Goal: Check status: Check status

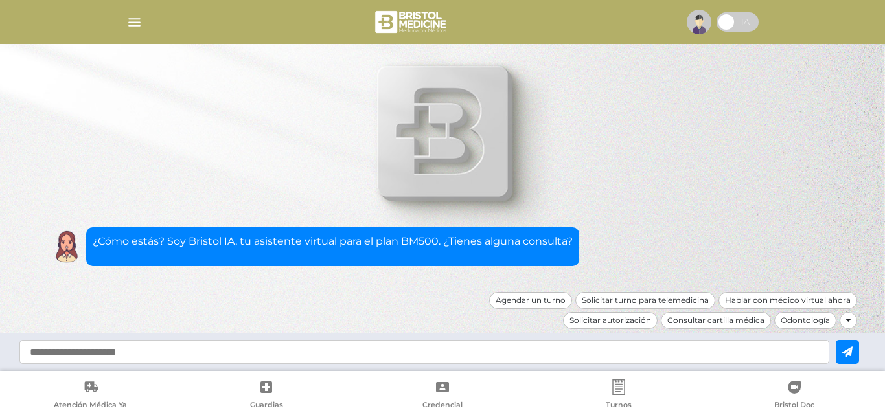
click at [133, 34] on div at bounding box center [442, 21] width 663 height 31
click at [133, 25] on img "button" at bounding box center [134, 22] width 16 height 16
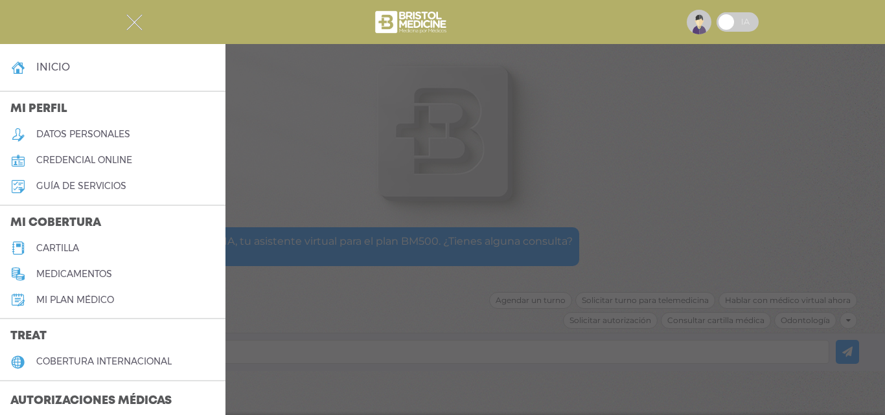
click at [89, 390] on h3 "Autorizaciones médicas" at bounding box center [91, 401] width 182 height 25
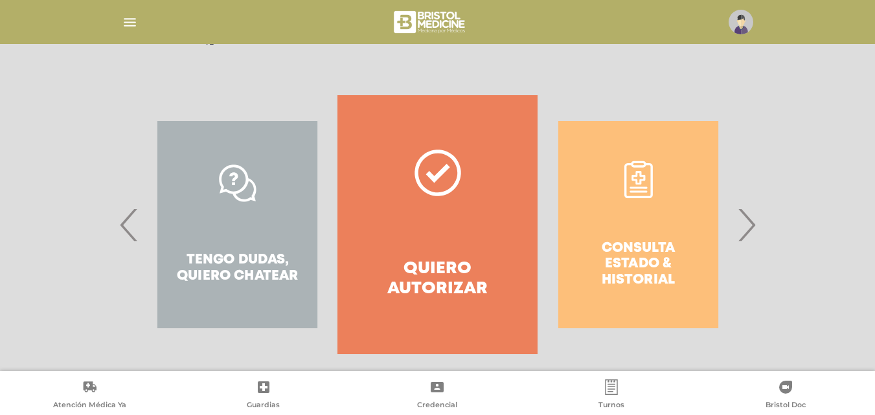
scroll to position [235, 0]
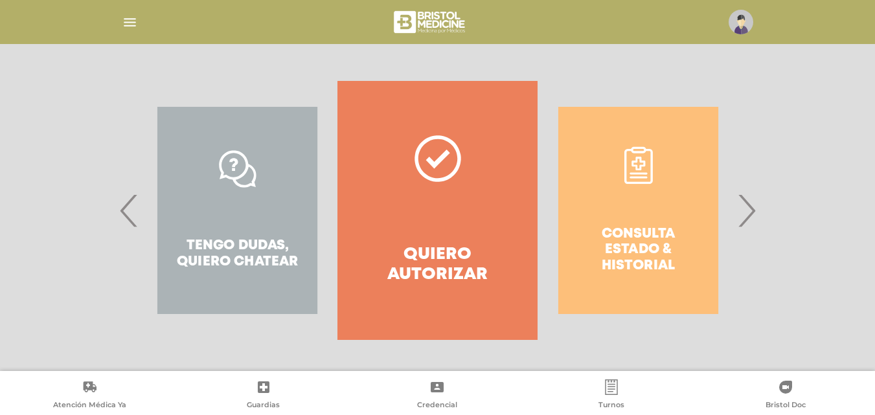
click at [694, 224] on div "Consulta estado & historial" at bounding box center [638, 210] width 200 height 259
click at [741, 203] on span "›" at bounding box center [746, 210] width 25 height 70
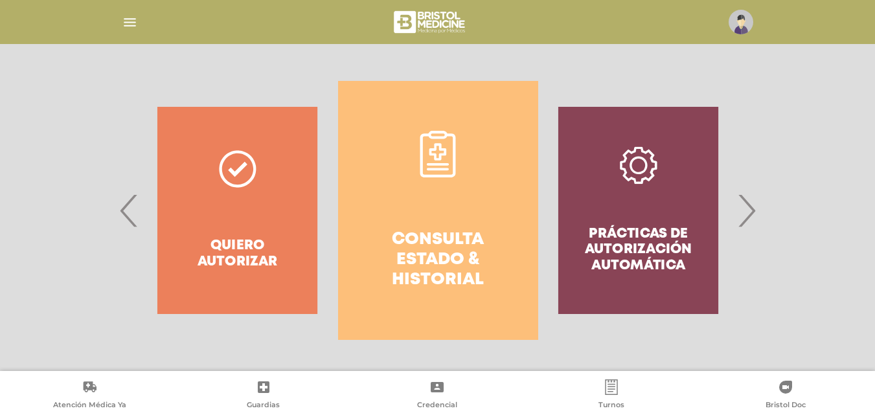
click at [432, 243] on h4 "Consulta estado & historial" at bounding box center [437, 260] width 153 height 61
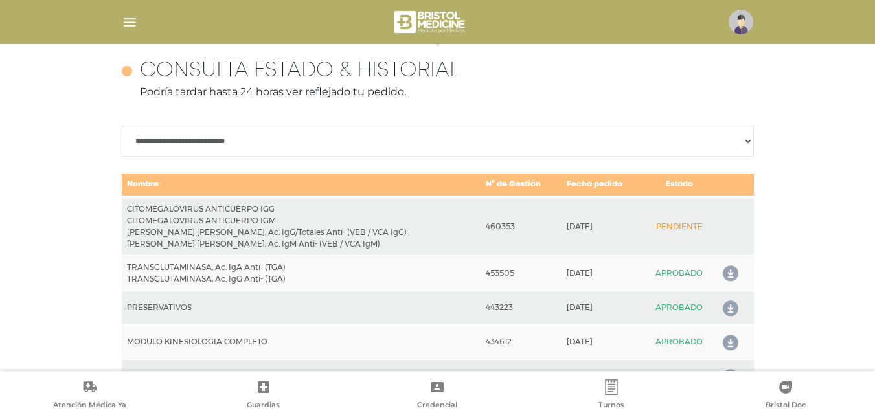
scroll to position [575, 0]
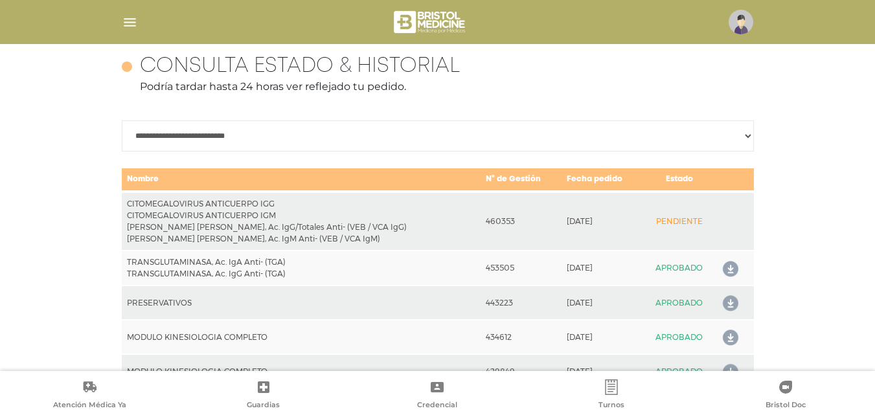
click at [160, 148] on select "**********" at bounding box center [438, 135] width 632 height 31
select select "**********"
click at [122, 120] on select "**********" at bounding box center [438, 135] width 632 height 31
click at [73, 192] on div "**********" at bounding box center [437, 239] width 875 height 416
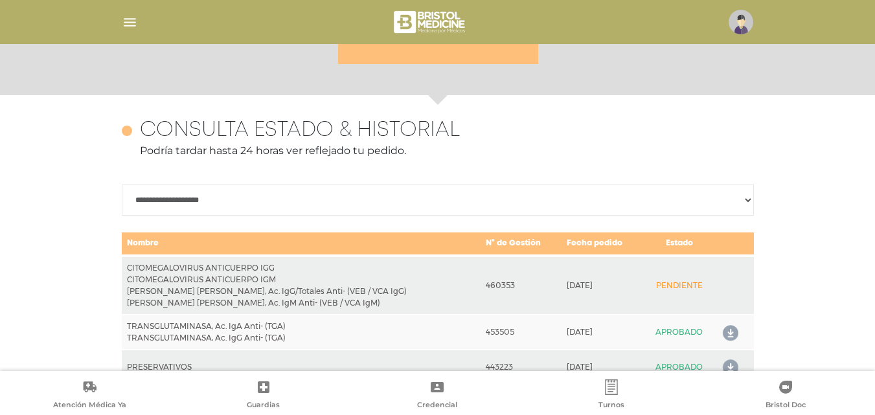
scroll to position [510, 0]
click at [123, 5] on nav at bounding box center [437, 22] width 875 height 44
click at [126, 12] on div at bounding box center [437, 21] width 663 height 31
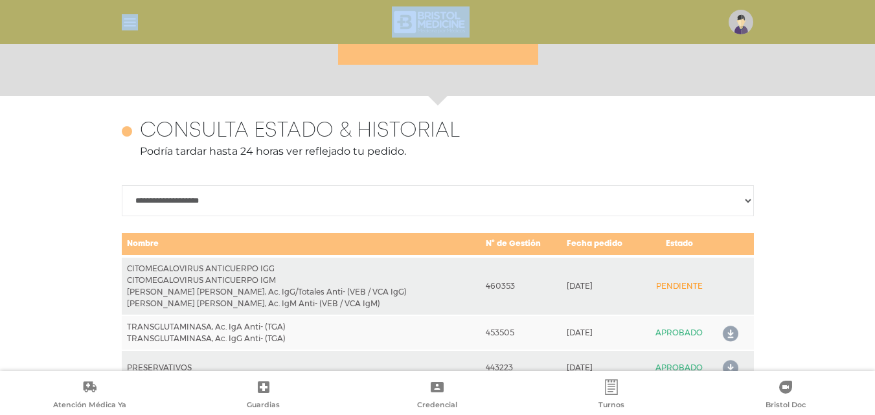
click at [126, 14] on div at bounding box center [437, 21] width 663 height 31
click at [126, 18] on img "button" at bounding box center [130, 22] width 16 height 16
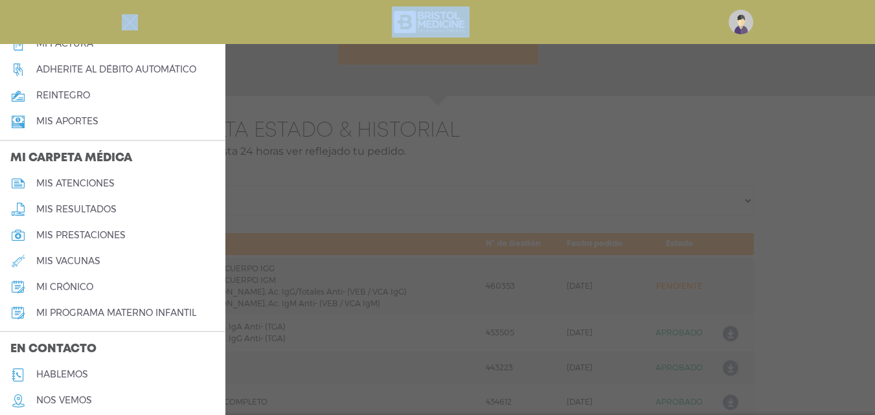
scroll to position [558, 0]
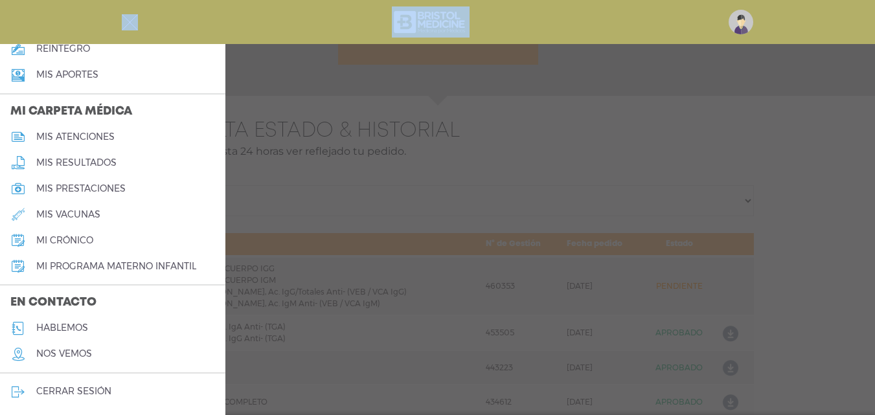
click at [62, 332] on h5 "hablemos" at bounding box center [62, 327] width 52 height 11
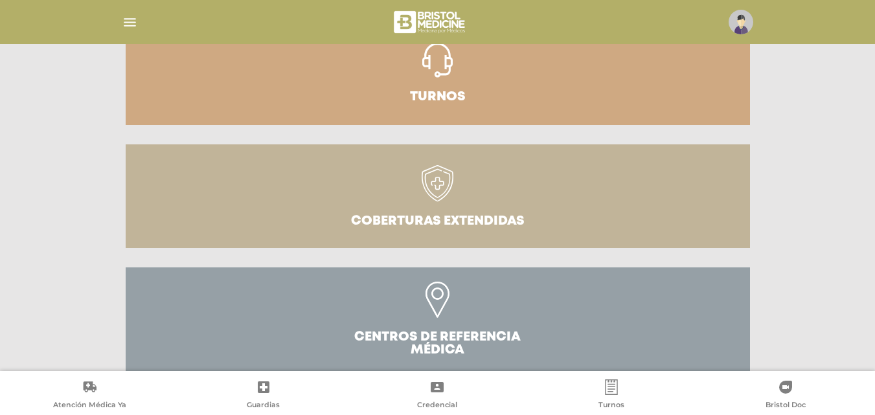
scroll to position [324, 0]
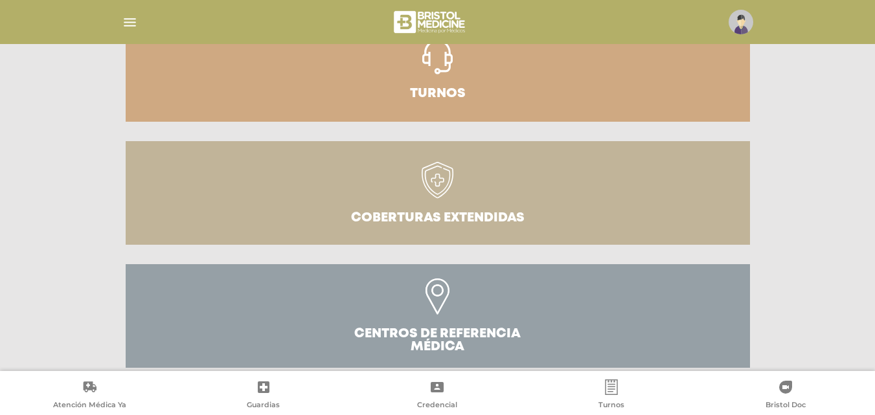
click at [372, 79] on link "Turnos" at bounding box center [438, 70] width 624 height 104
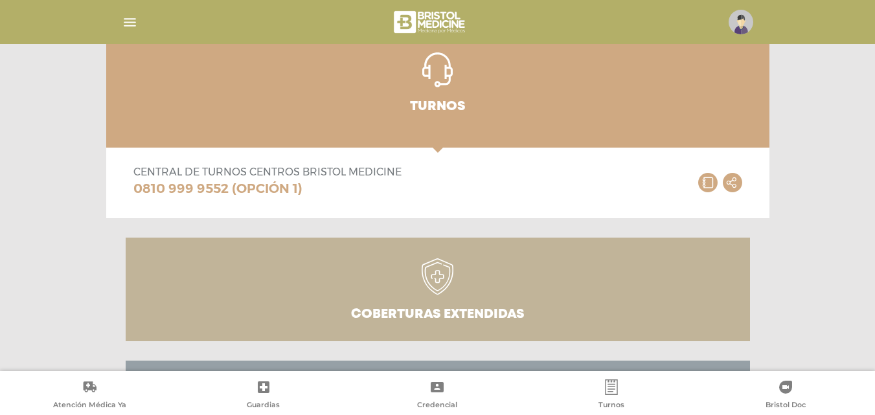
click at [326, 261] on link "Coberturas Extendidas" at bounding box center [438, 290] width 624 height 104
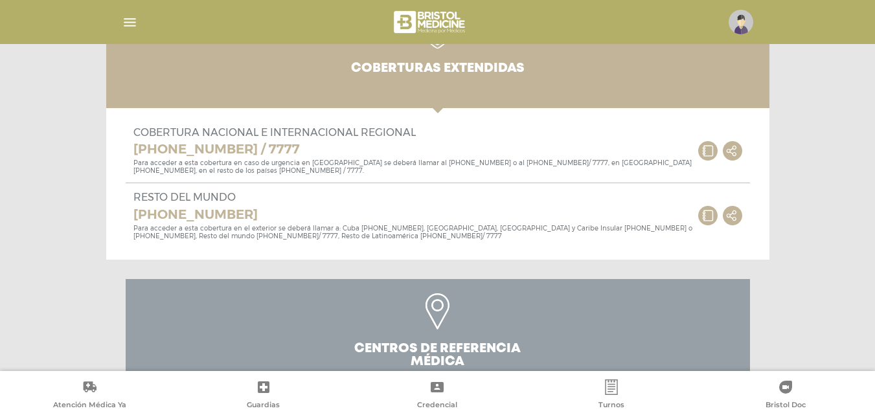
scroll to position [614, 0]
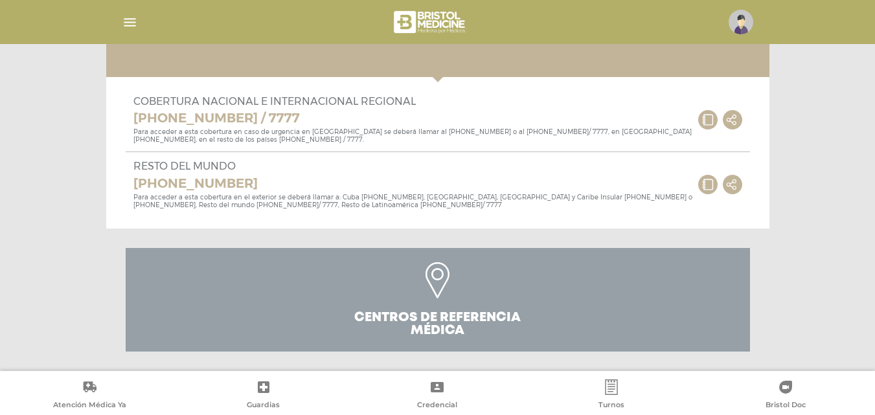
click at [323, 268] on link "Centros de Referencia Médica" at bounding box center [438, 300] width 624 height 104
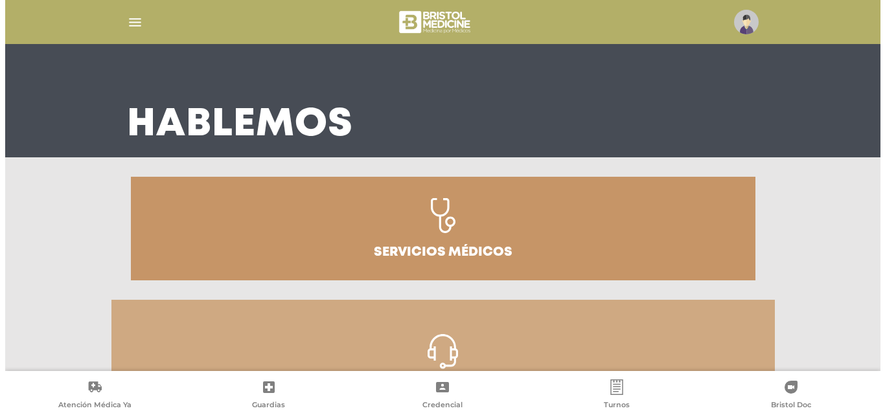
scroll to position [31, 0]
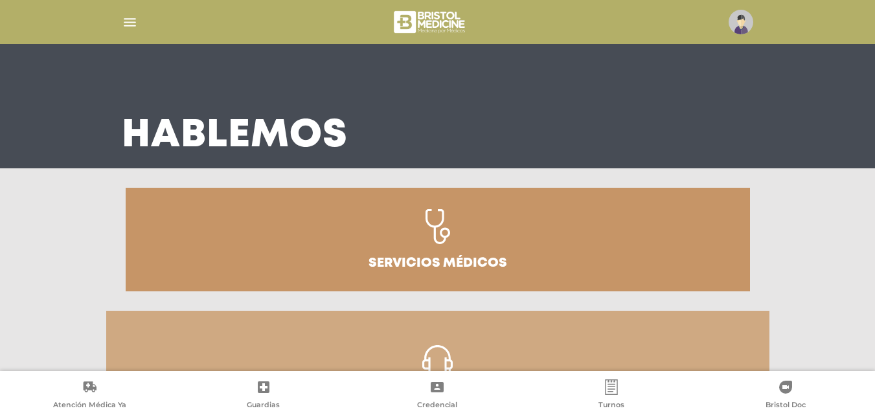
click at [317, 247] on link "Servicios médicos" at bounding box center [438, 240] width 624 height 104
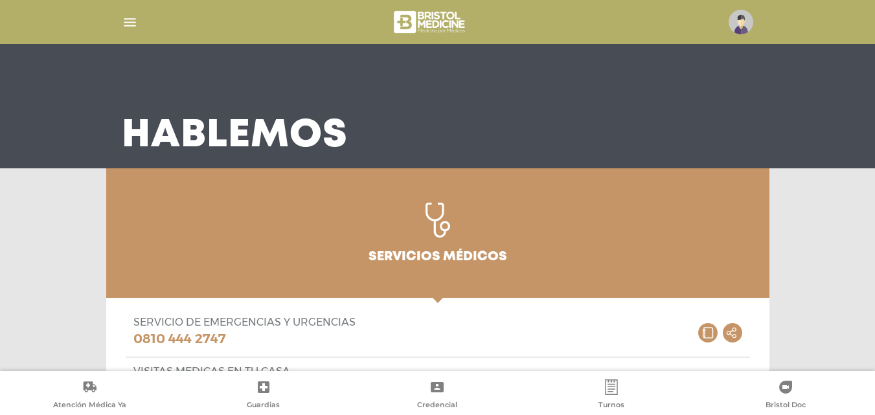
click at [117, 25] on div at bounding box center [437, 21] width 663 height 31
click at [122, 23] on img "button" at bounding box center [130, 22] width 16 height 16
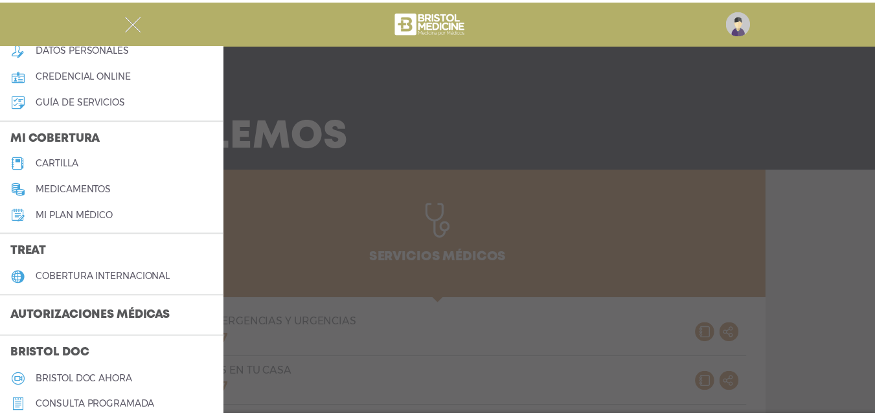
scroll to position [0, 0]
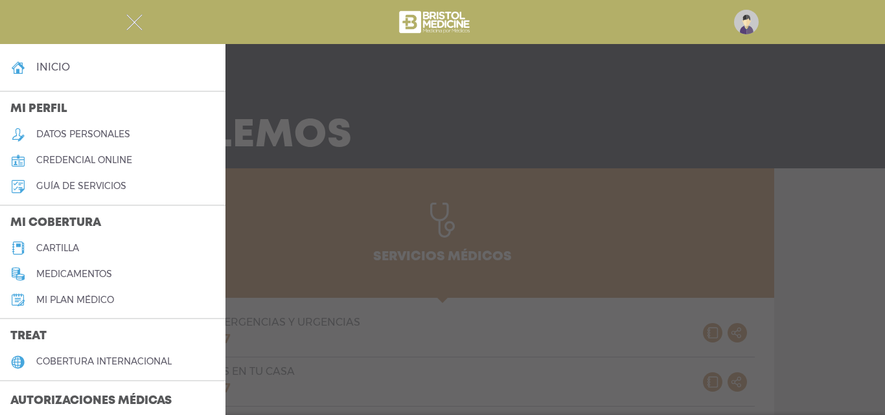
click at [79, 398] on h3 "Autorizaciones médicas" at bounding box center [91, 401] width 182 height 25
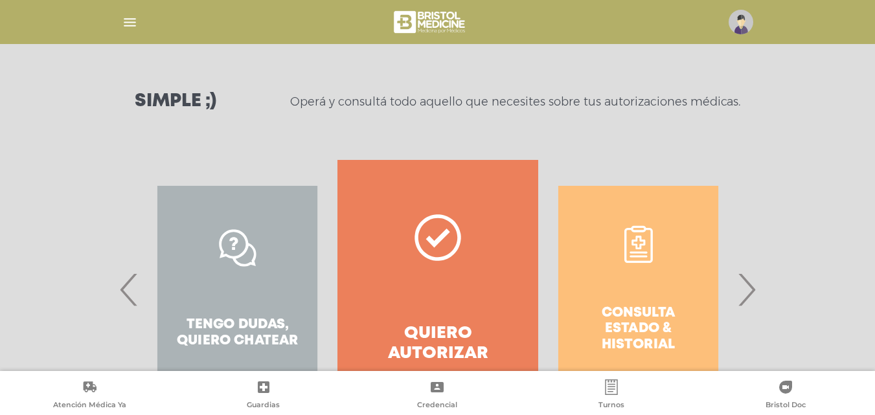
scroll to position [235, 0]
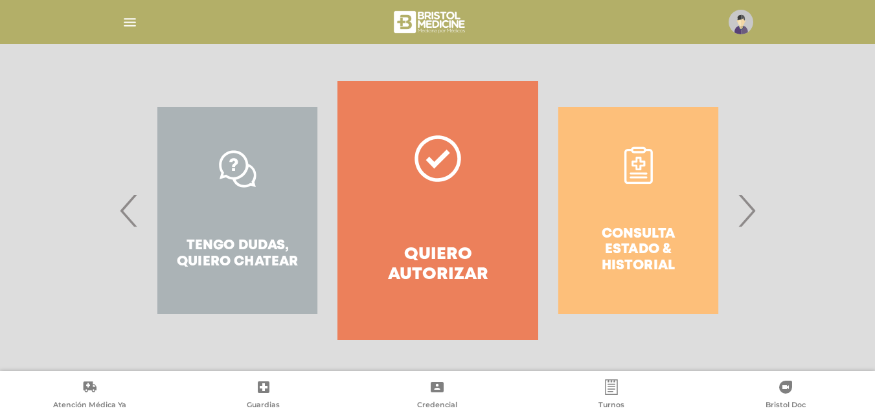
click at [755, 212] on span "›" at bounding box center [746, 210] width 25 height 70
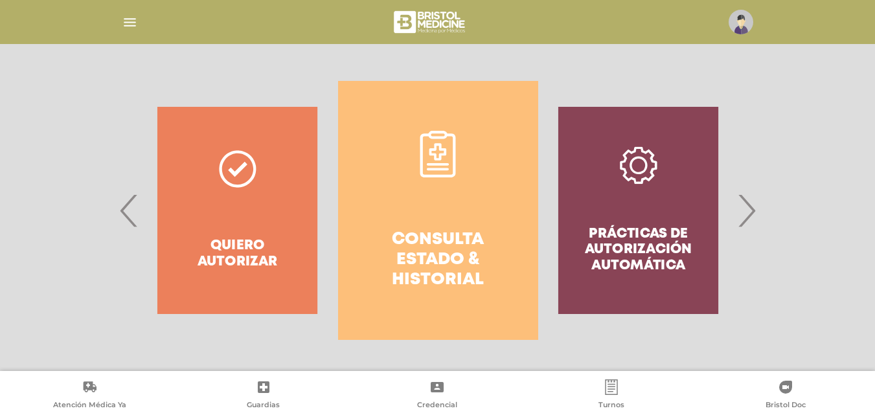
click at [437, 240] on h4 "Consulta estado & historial" at bounding box center [437, 260] width 153 height 61
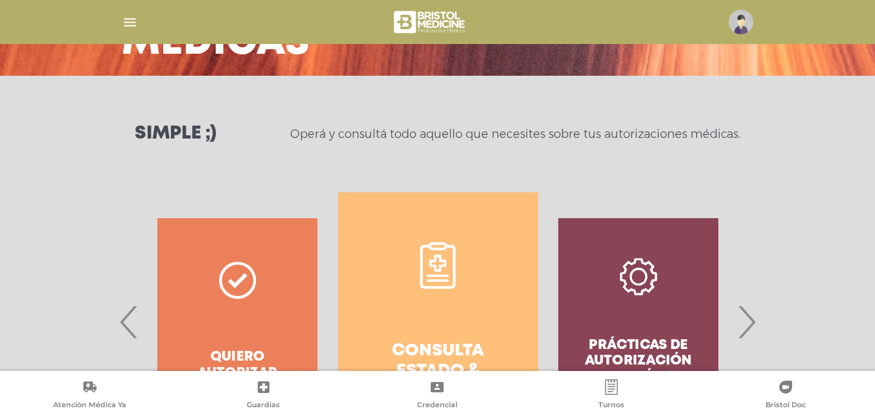
scroll to position [122, 0]
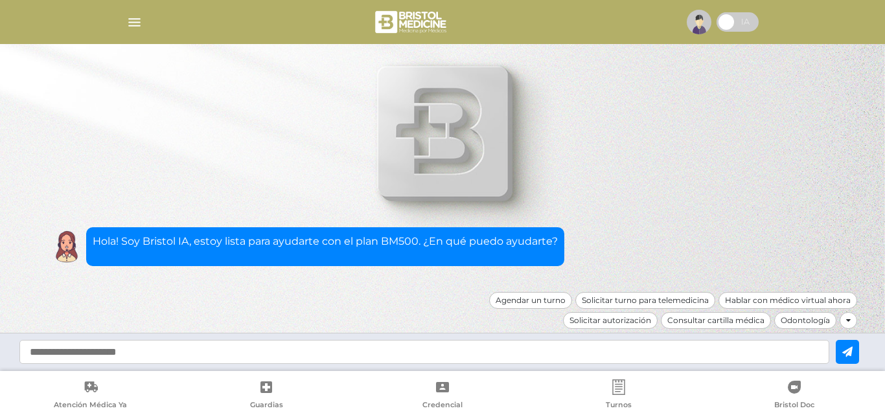
click at [140, 24] on img "button" at bounding box center [134, 22] width 16 height 16
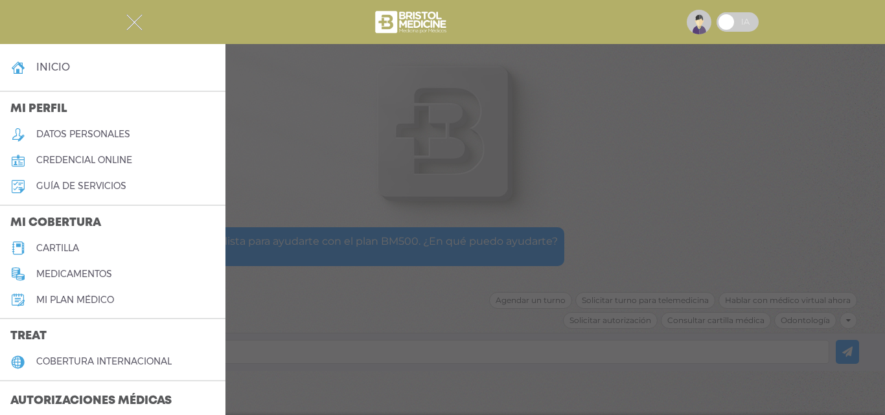
click at [119, 398] on h3 "Autorizaciones médicas" at bounding box center [91, 401] width 182 height 25
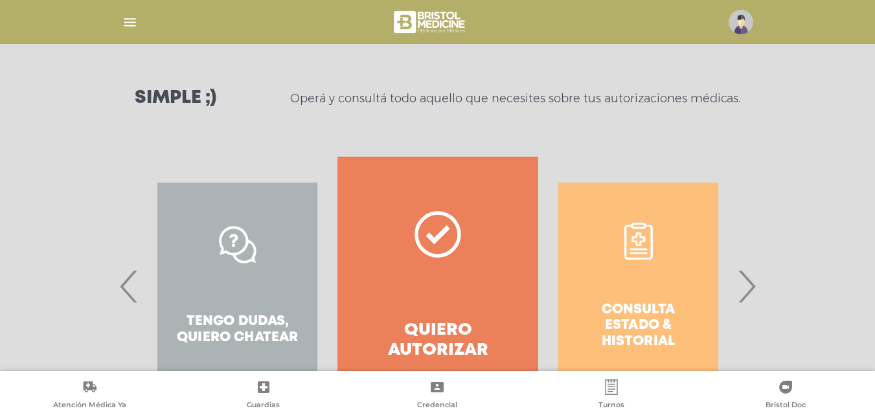
scroll to position [222, 0]
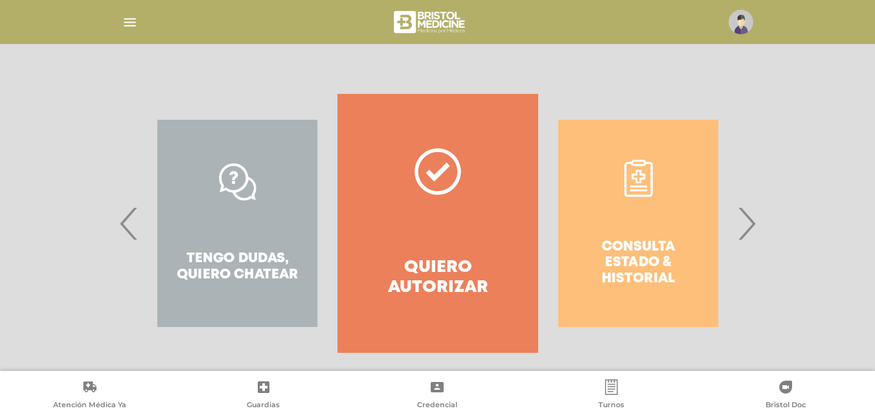
click at [735, 245] on div "Consulta estado & historial" at bounding box center [638, 223] width 200 height 259
click at [740, 240] on span "›" at bounding box center [746, 223] width 25 height 70
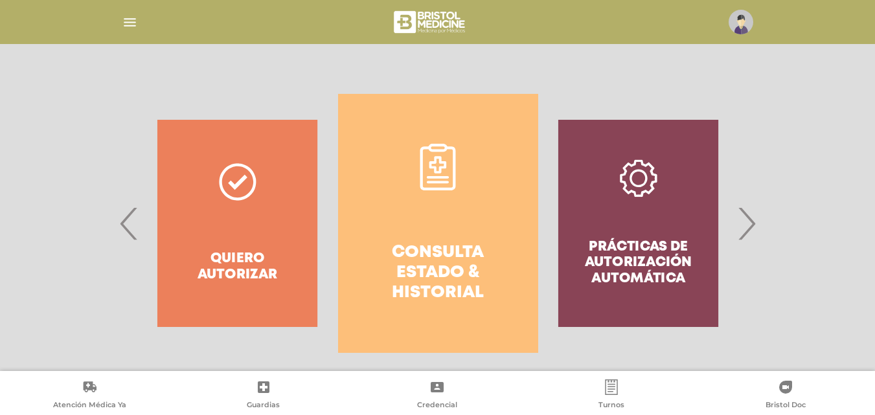
click at [430, 254] on h4 "Consulta estado & historial" at bounding box center [437, 273] width 153 height 61
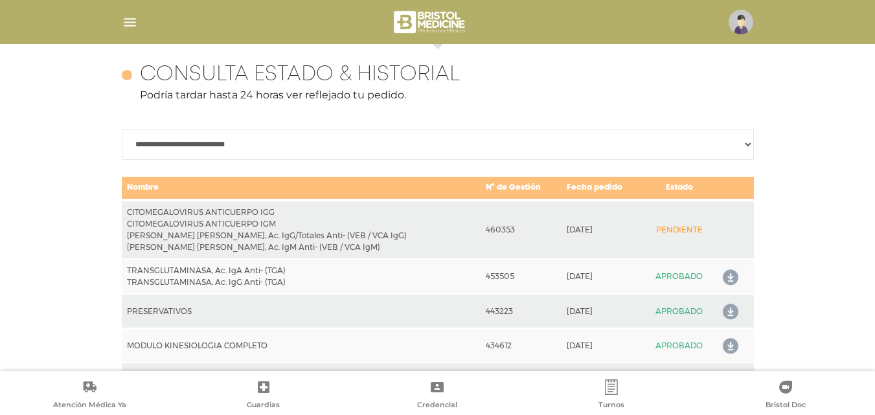
scroll to position [575, 0]
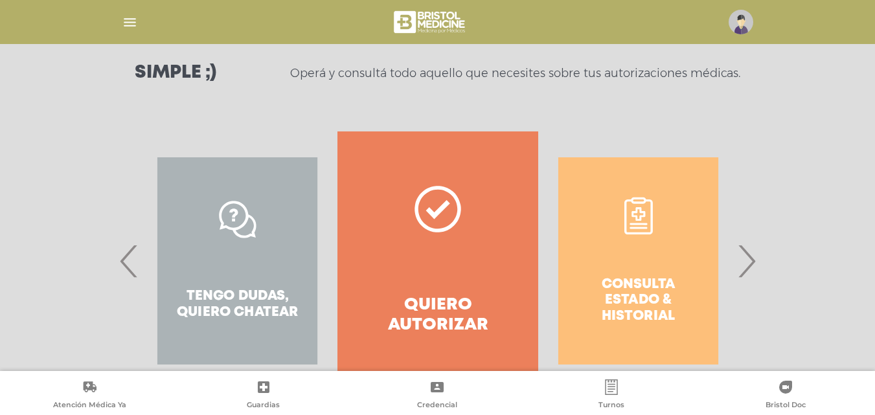
scroll to position [217, 0]
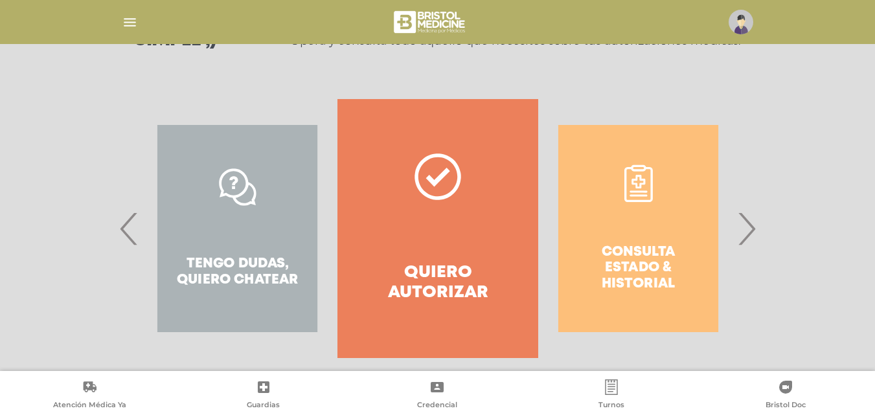
click at [752, 220] on span "›" at bounding box center [746, 229] width 25 height 70
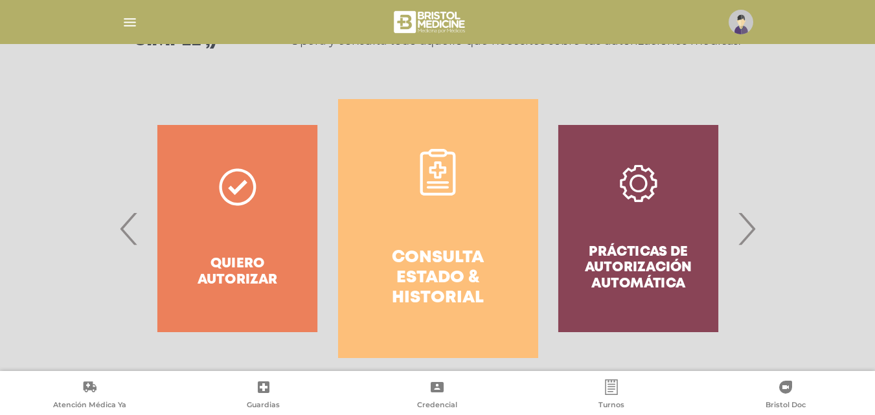
click at [488, 218] on link "Consulta estado & historial" at bounding box center [438, 228] width 200 height 259
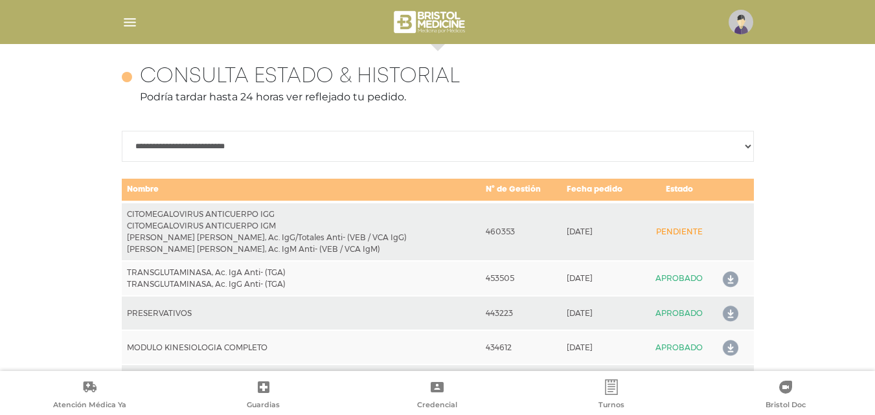
scroll to position [575, 0]
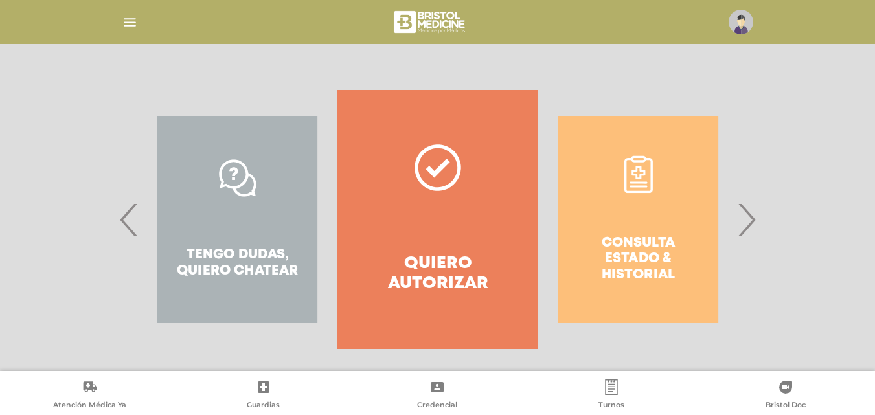
scroll to position [235, 0]
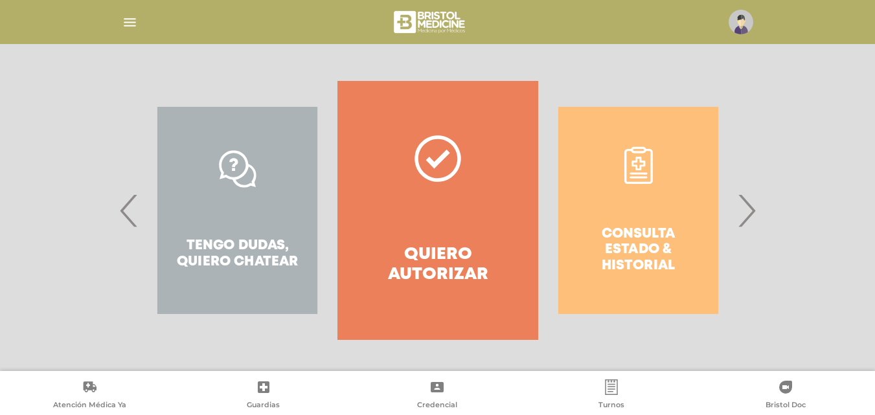
click at [740, 205] on span "›" at bounding box center [746, 210] width 25 height 70
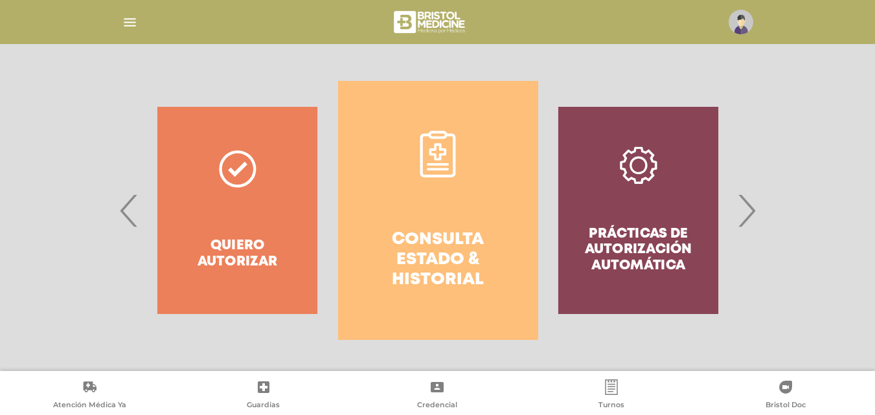
click at [361, 141] on link "Consulta estado & historial" at bounding box center [438, 210] width 200 height 259
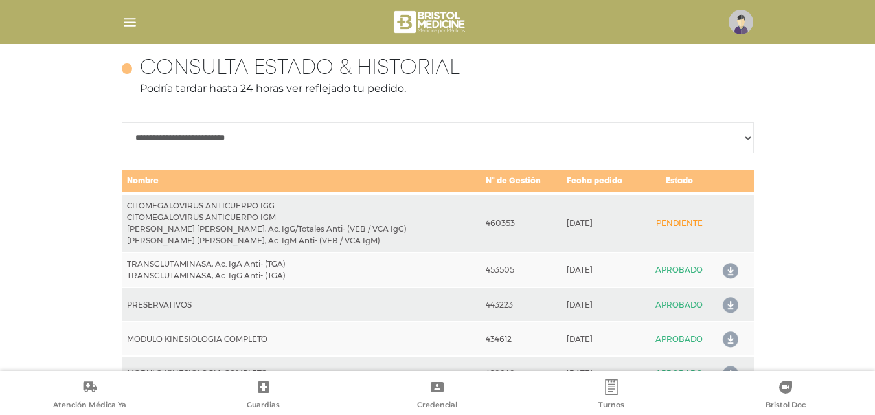
scroll to position [575, 0]
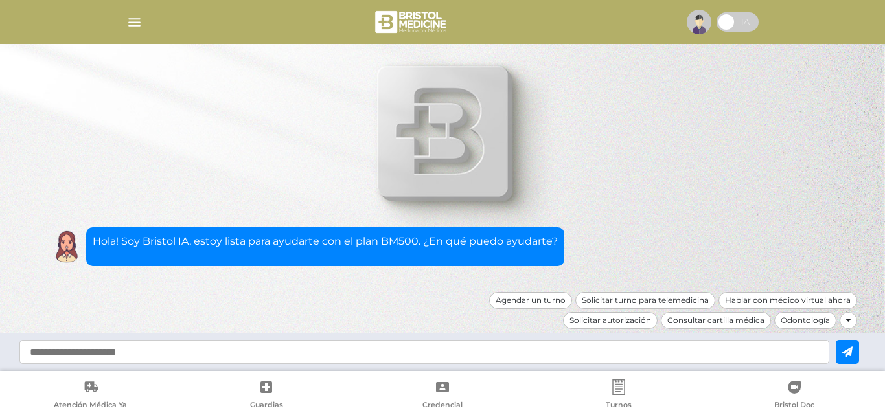
click at [130, 28] on img "button" at bounding box center [134, 22] width 16 height 16
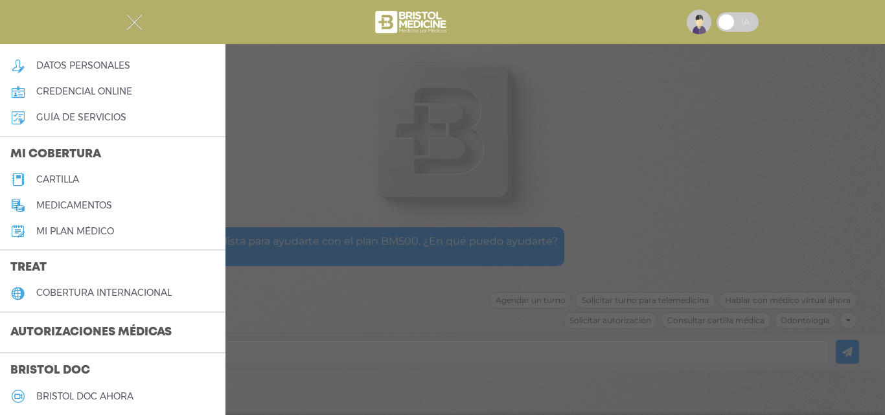
scroll to position [130, 0]
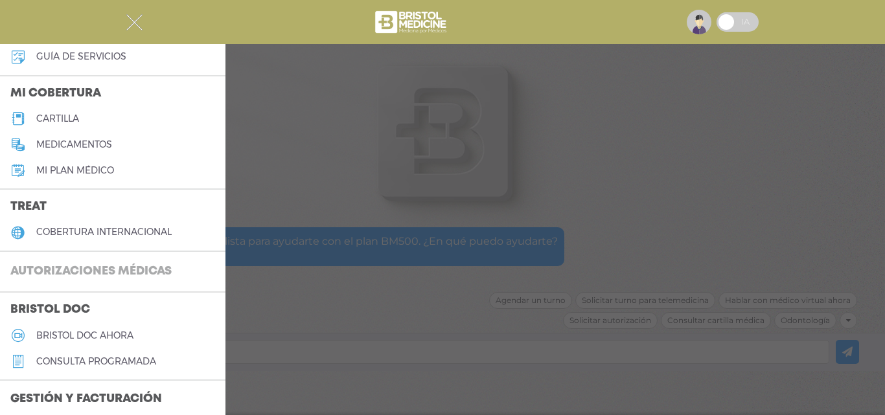
click at [85, 270] on h3 "Autorizaciones médicas" at bounding box center [91, 272] width 182 height 25
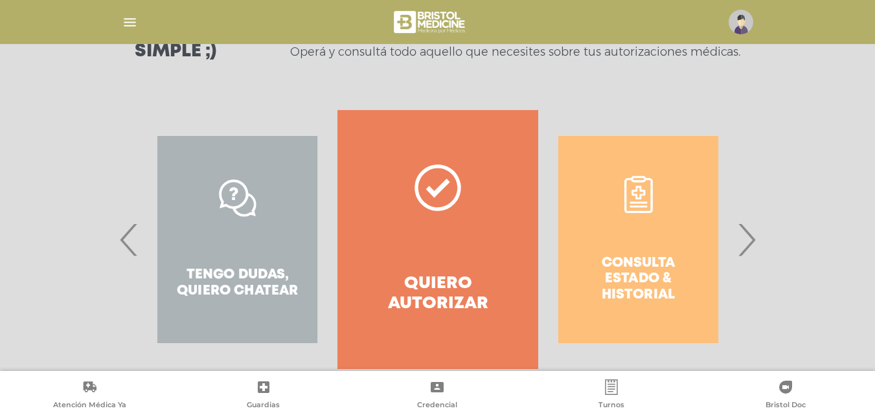
scroll to position [235, 0]
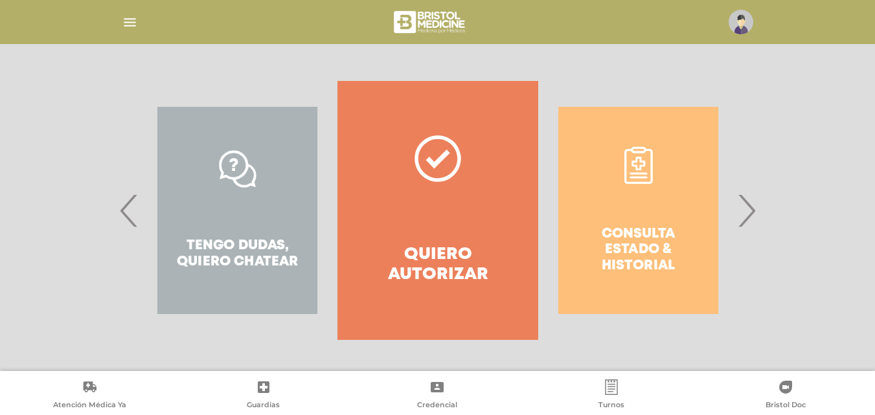
drag, startPoint x: 741, startPoint y: 202, endPoint x: 697, endPoint y: 199, distance: 44.2
click at [741, 201] on span "›" at bounding box center [746, 210] width 25 height 70
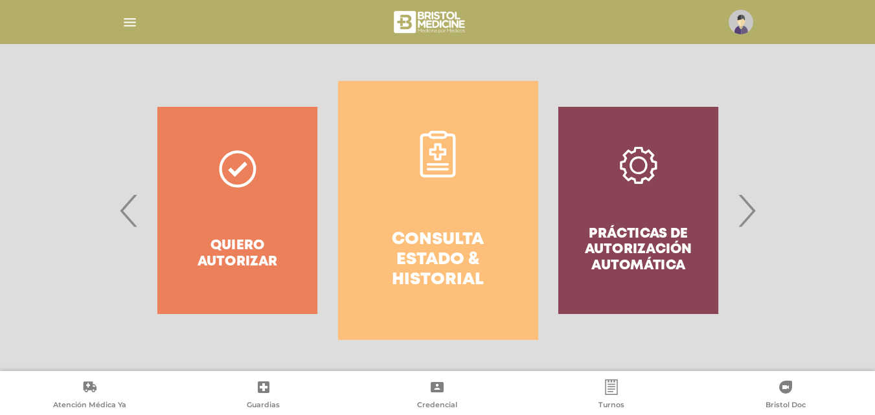
click at [459, 196] on link "Consulta estado & historial" at bounding box center [438, 210] width 200 height 259
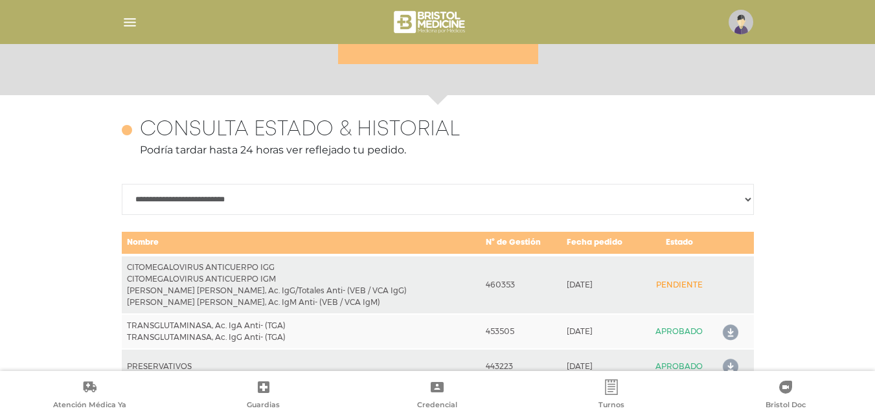
scroll to position [575, 0]
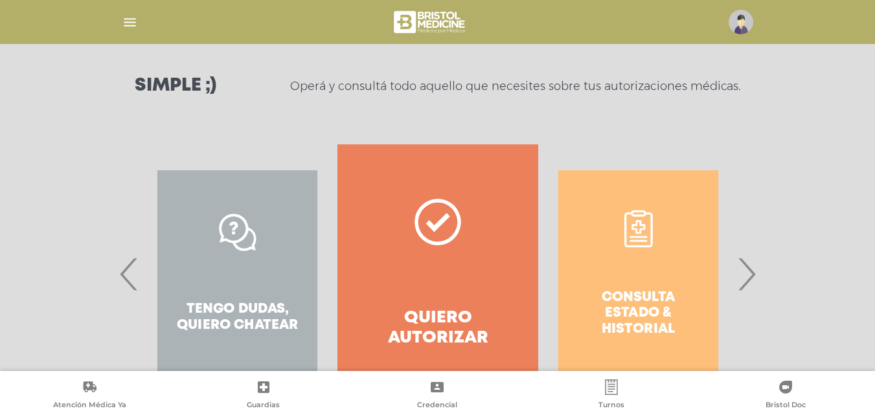
scroll to position [194, 0]
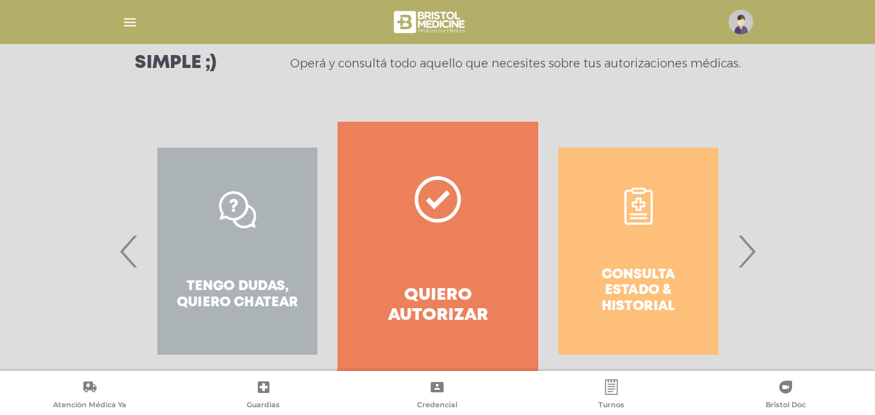
click at [123, 260] on span "‹" at bounding box center [129, 251] width 25 height 70
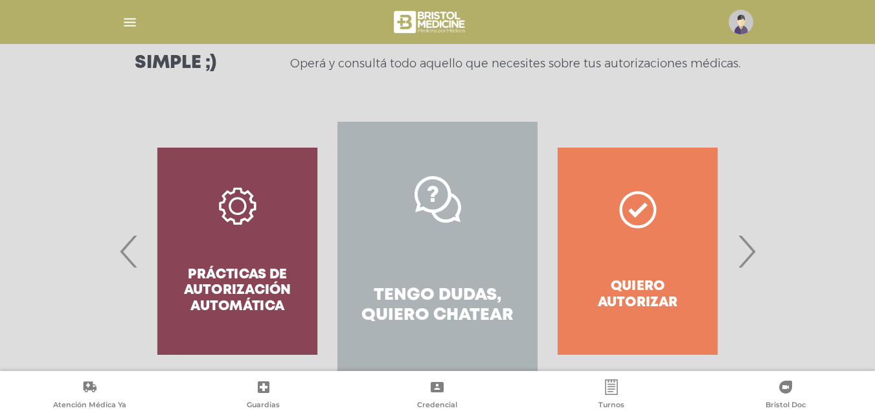
click at [503, 271] on link "Tengo dudas, quiero chatear" at bounding box center [437, 251] width 200 height 259
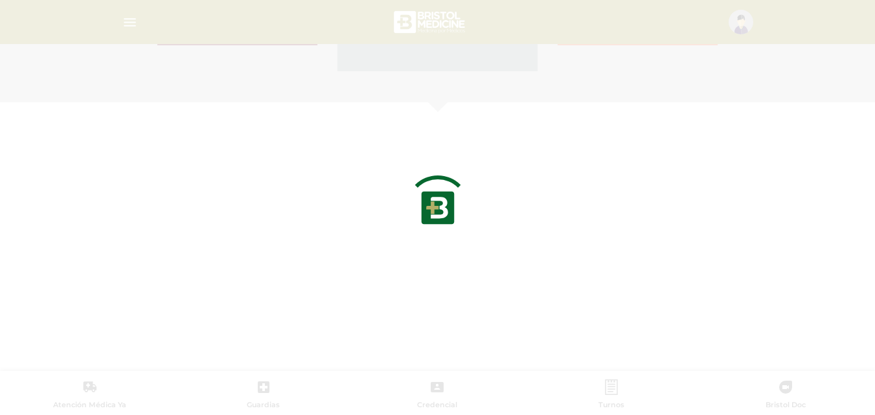
scroll to position [562, 0]
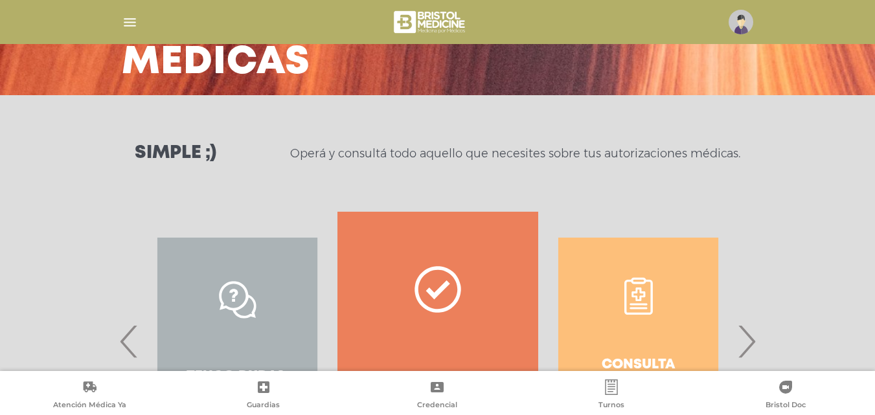
scroll to position [235, 0]
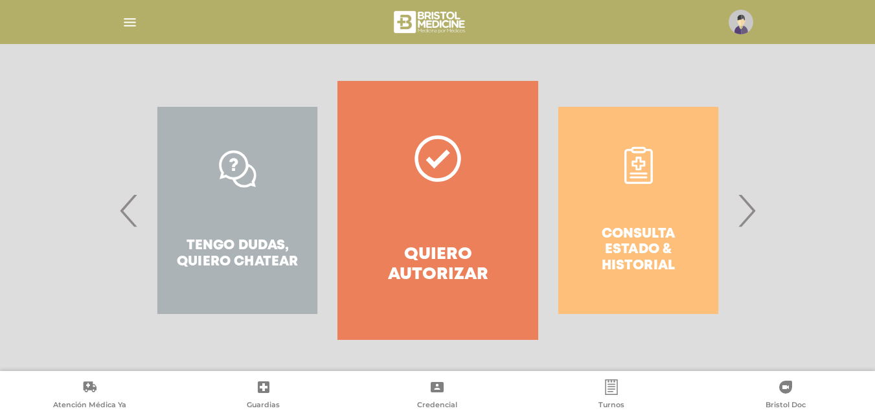
click at [748, 200] on span "›" at bounding box center [746, 210] width 25 height 70
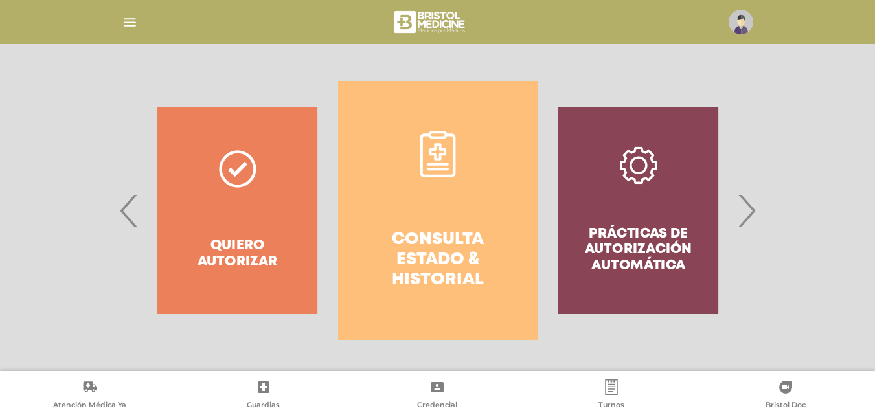
click at [493, 214] on link "Consulta estado & historial" at bounding box center [438, 210] width 200 height 259
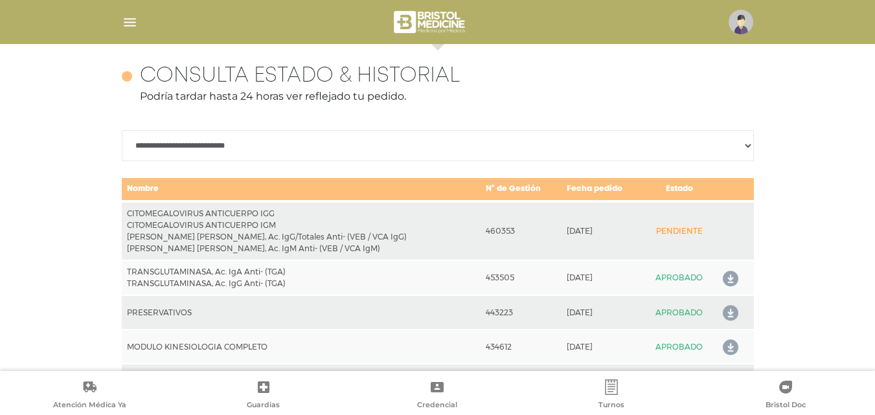
scroll to position [575, 0]
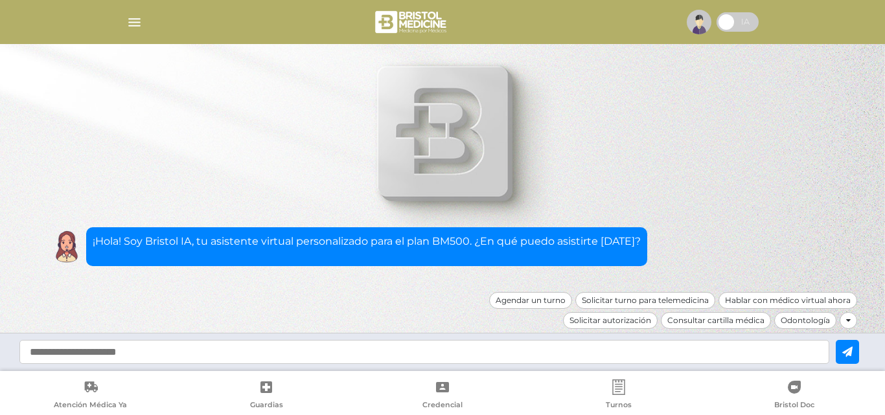
click at [145, 18] on div at bounding box center [442, 21] width 663 height 31
click at [142, 21] on div at bounding box center [442, 21] width 663 height 31
click at [139, 19] on img "button" at bounding box center [134, 22] width 16 height 16
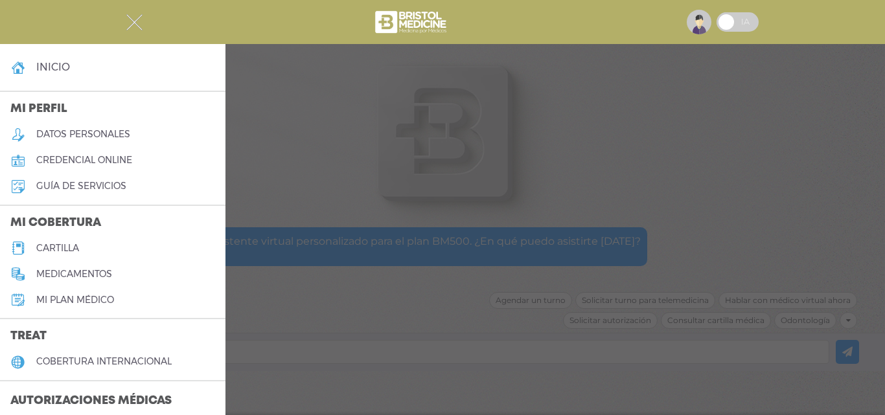
click at [89, 401] on h3 "Autorizaciones médicas" at bounding box center [91, 401] width 182 height 25
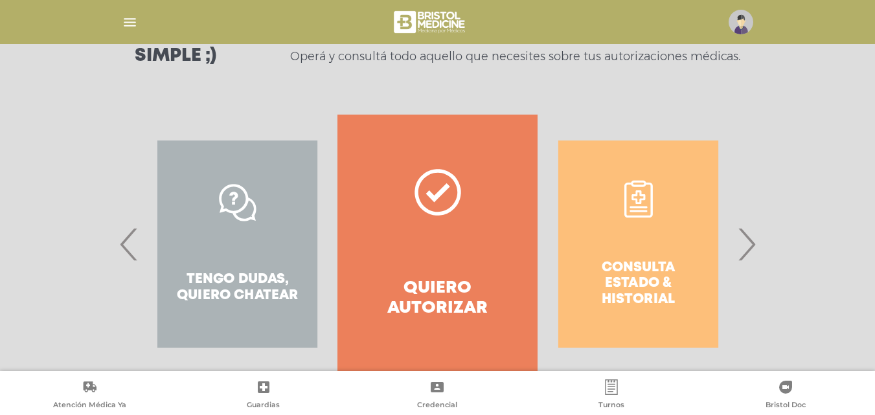
scroll to position [235, 0]
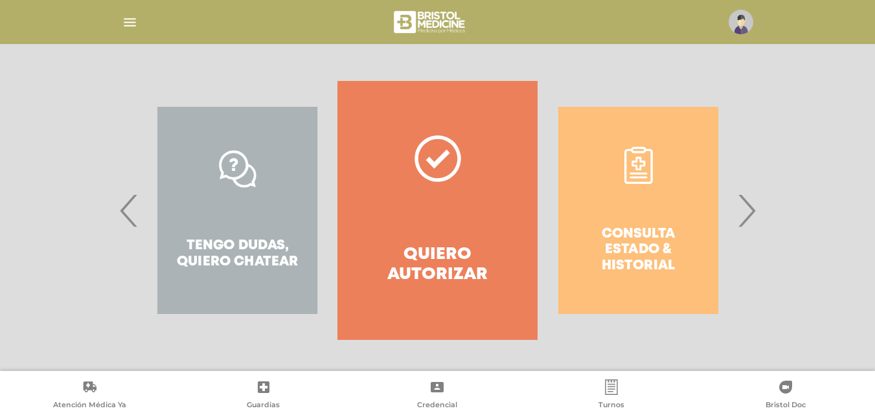
click at [765, 206] on div "Consulta estado & historial Prácticas de autorización automática Tengo dudas, q…" at bounding box center [437, 210] width 663 height 259
click at [753, 215] on span "›" at bounding box center [746, 210] width 25 height 70
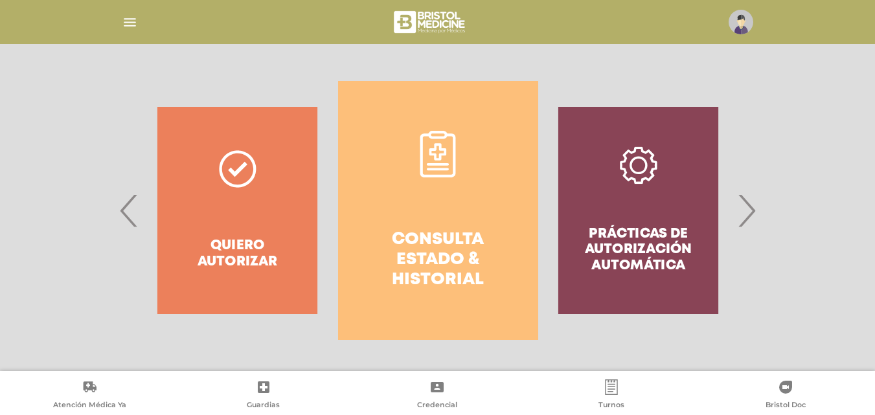
click at [507, 196] on link "Consulta estado & historial" at bounding box center [438, 210] width 200 height 259
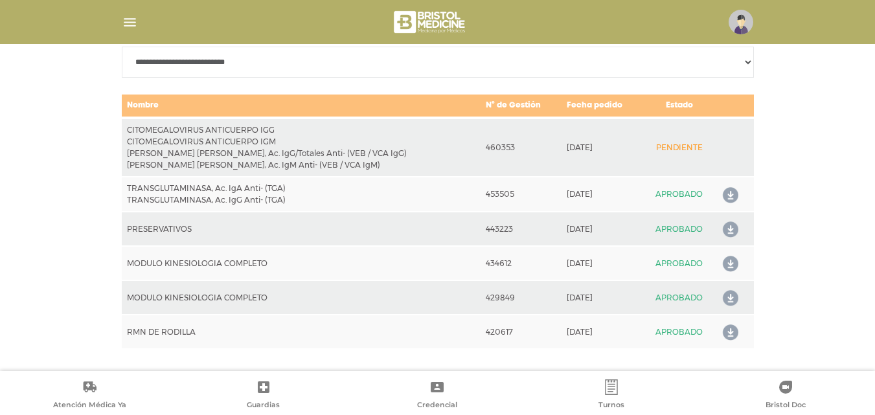
scroll to position [651, 0]
